Goal: Book appointment/travel/reservation

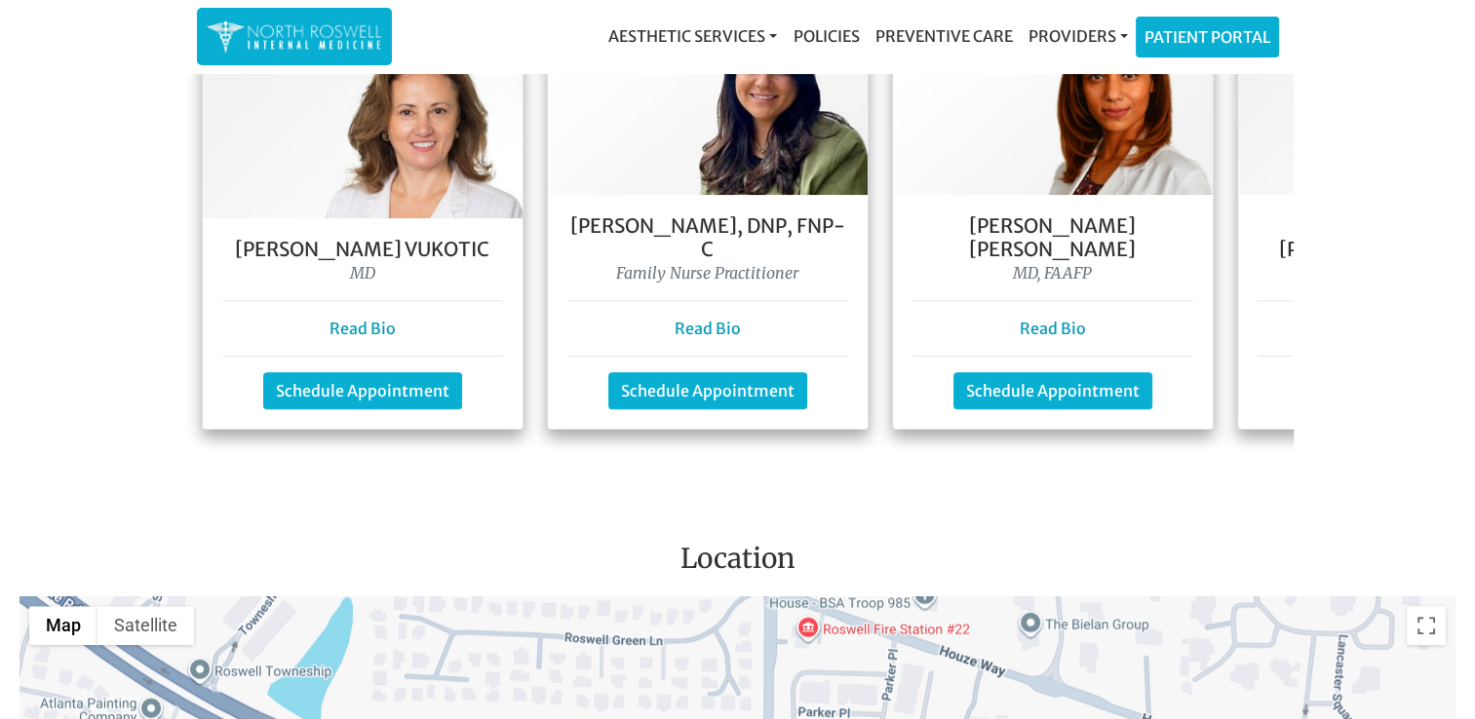
scroll to position [0, 376]
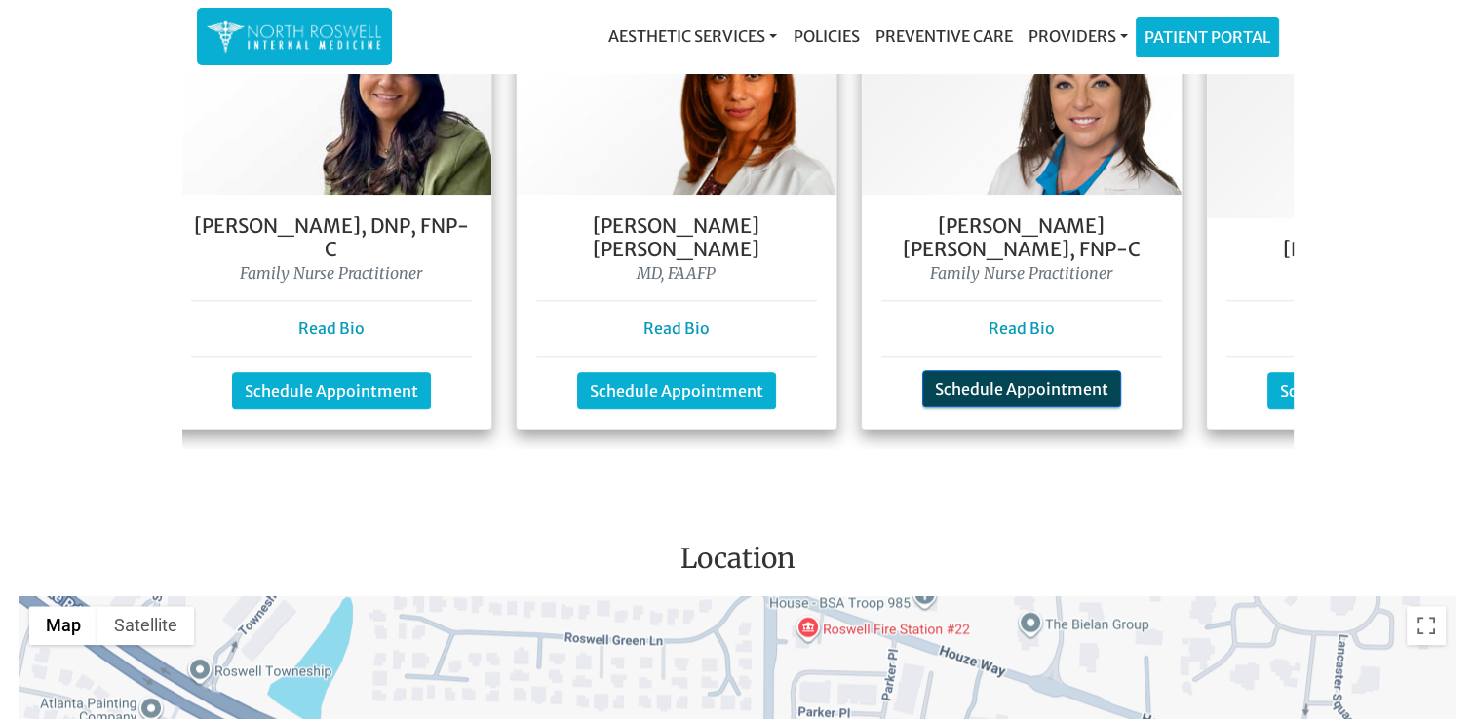
click at [1019, 370] on link "Schedule Appointment" at bounding box center [1021, 388] width 199 height 37
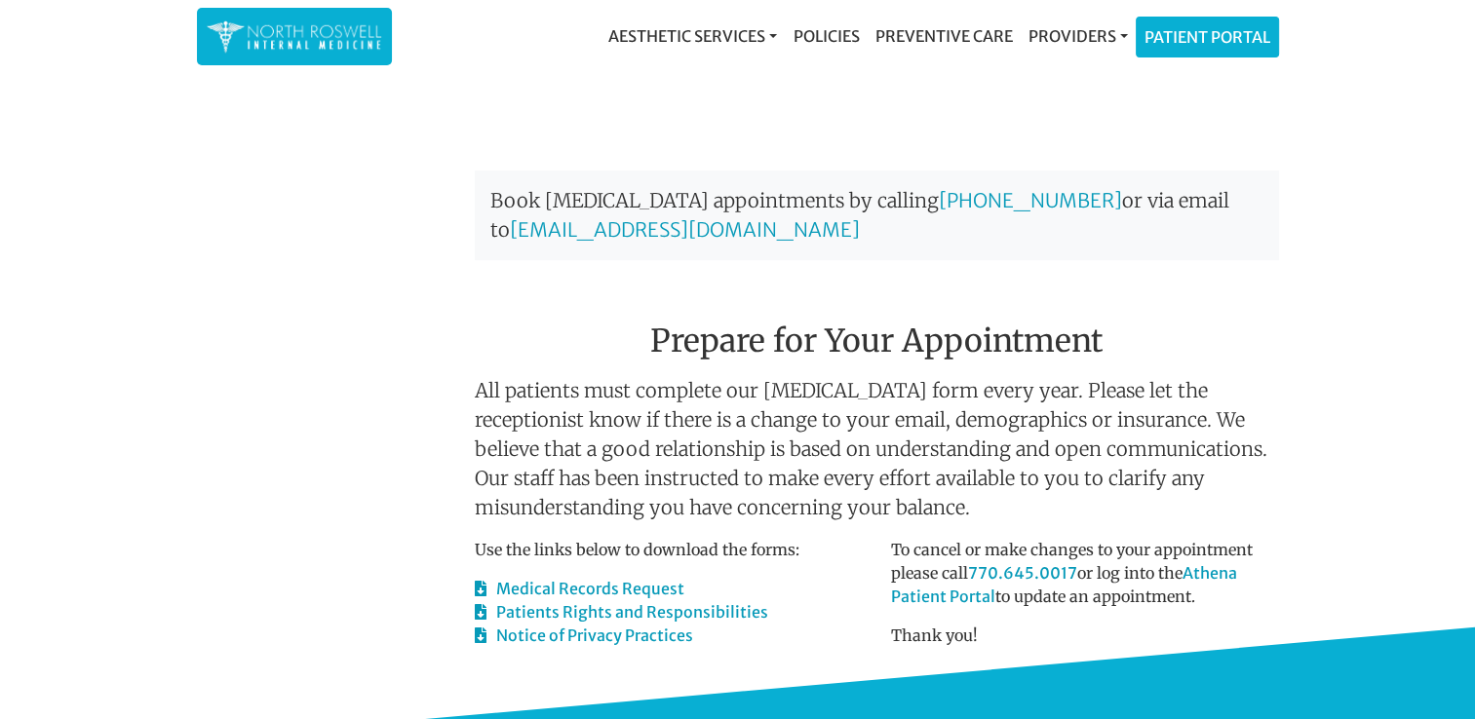
scroll to position [674, 0]
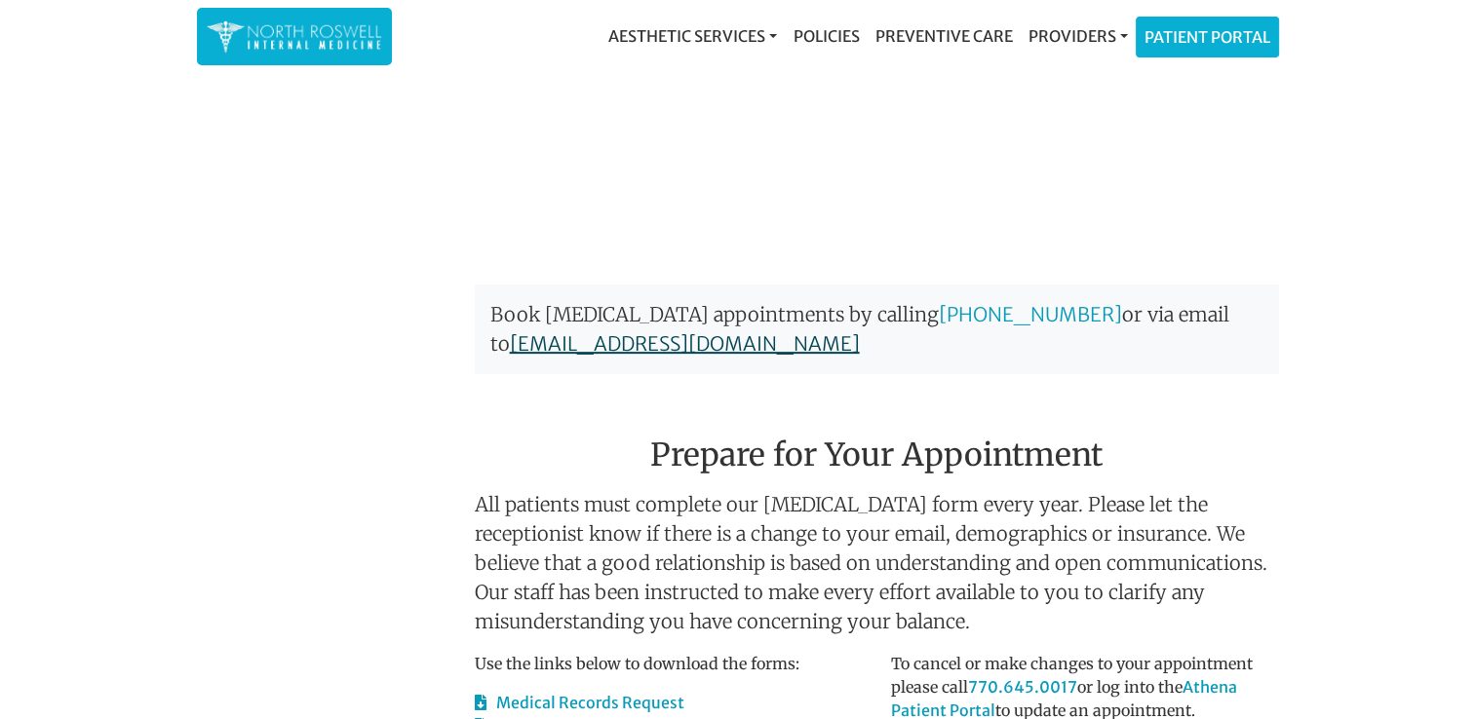
click at [819, 331] on link "management@northroswellinternalmedicine.com" at bounding box center [685, 343] width 350 height 24
drag, startPoint x: 1152, startPoint y: 168, endPoint x: 1170, endPoint y: 153, distance: 22.8
click at [1152, 168] on div at bounding box center [1084, 167] width 417 height 195
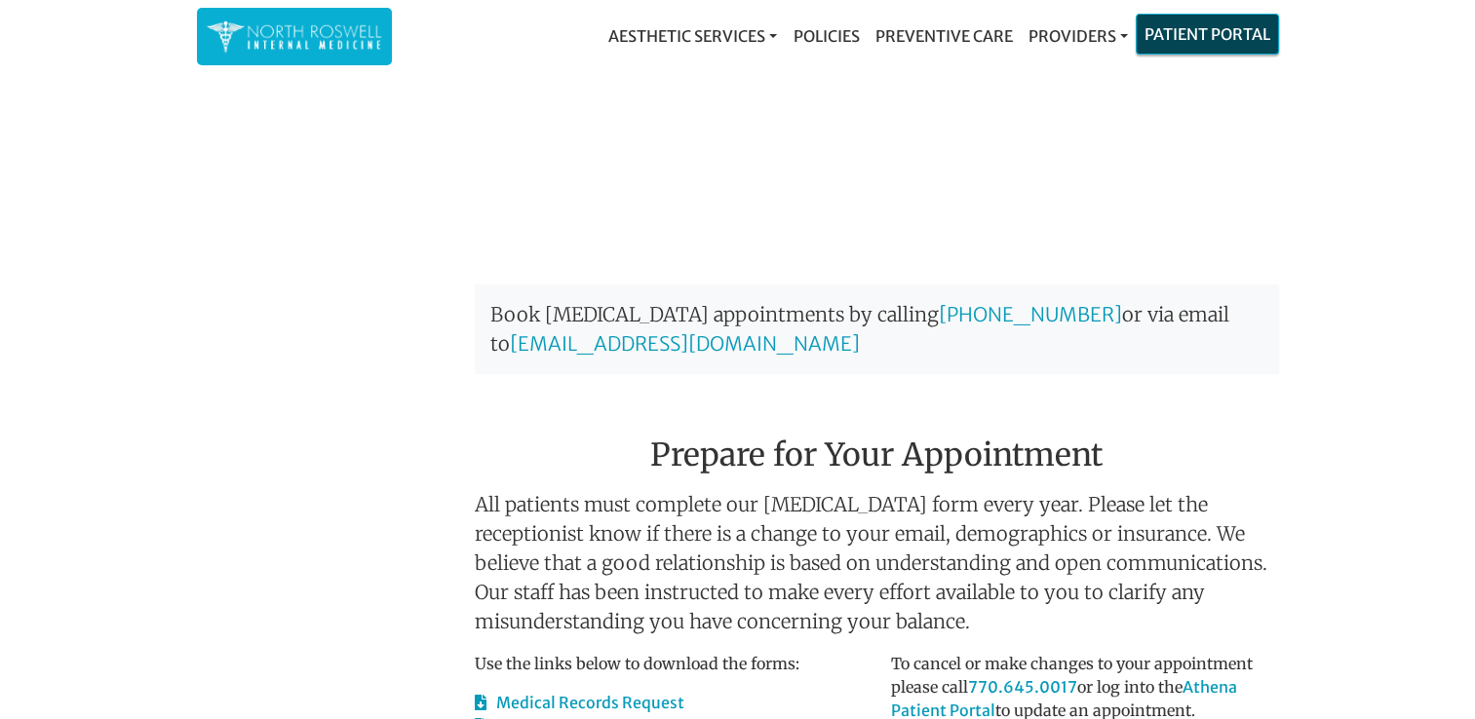
click at [1189, 43] on link "Patient Portal" at bounding box center [1206, 34] width 141 height 39
